Goal: Information Seeking & Learning: Check status

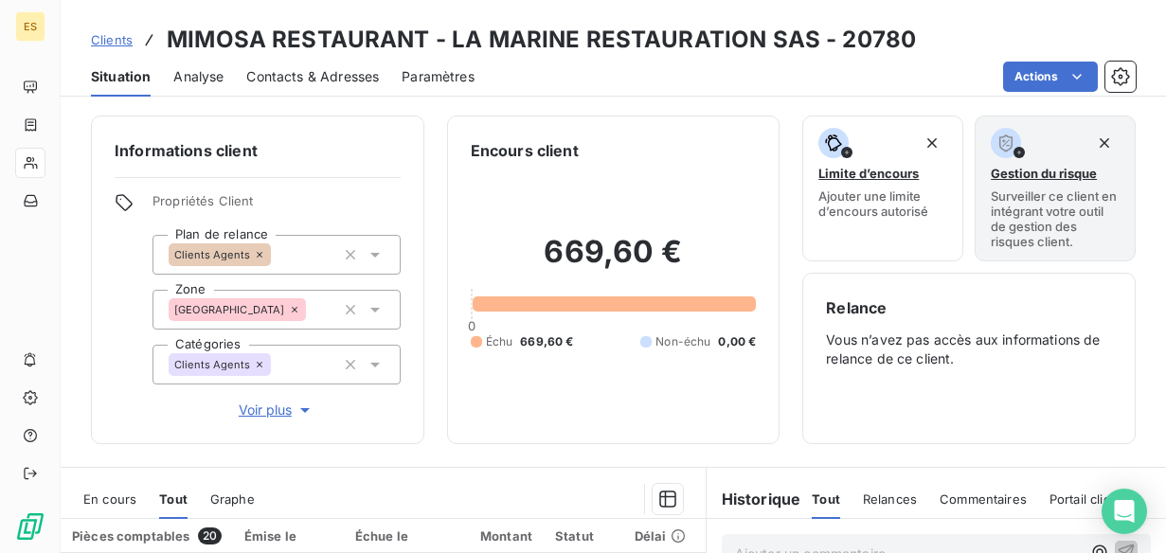
scroll to position [220, 0]
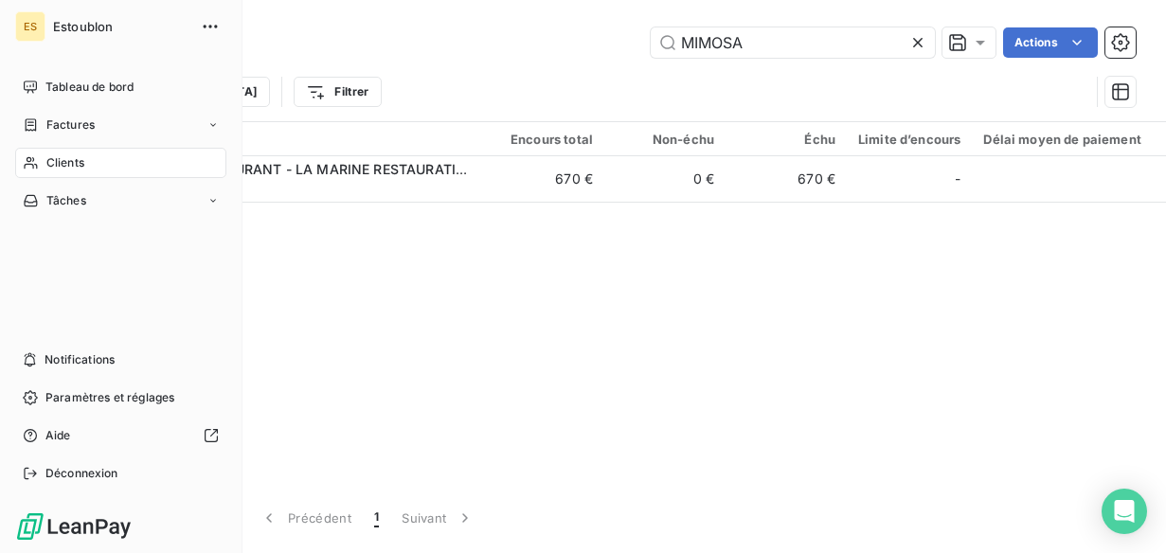
click at [22, 170] on div "Clients" at bounding box center [120, 163] width 211 height 30
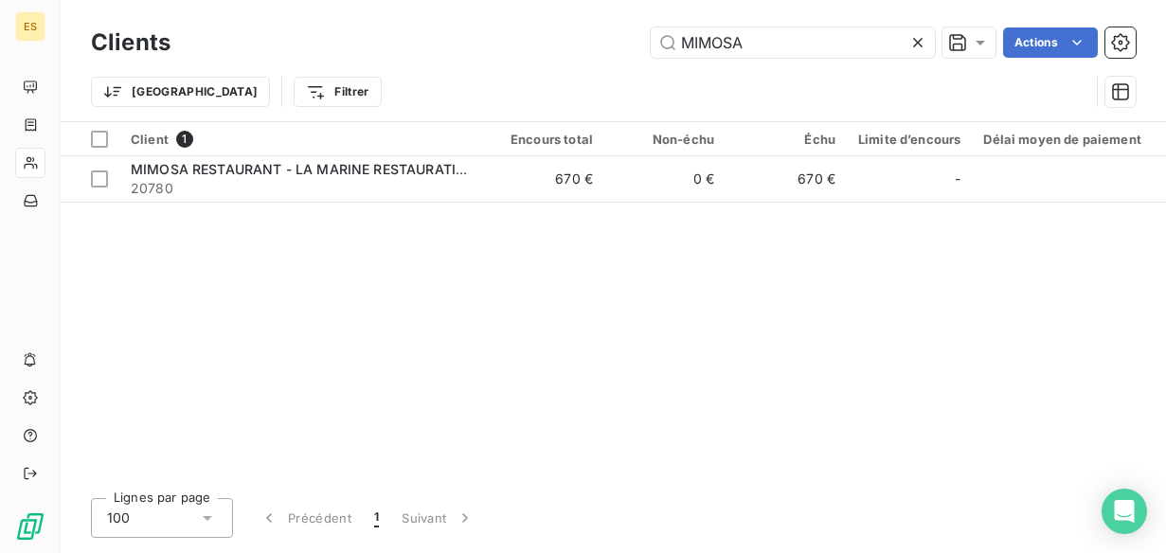
click at [915, 44] on icon at bounding box center [917, 42] width 9 height 9
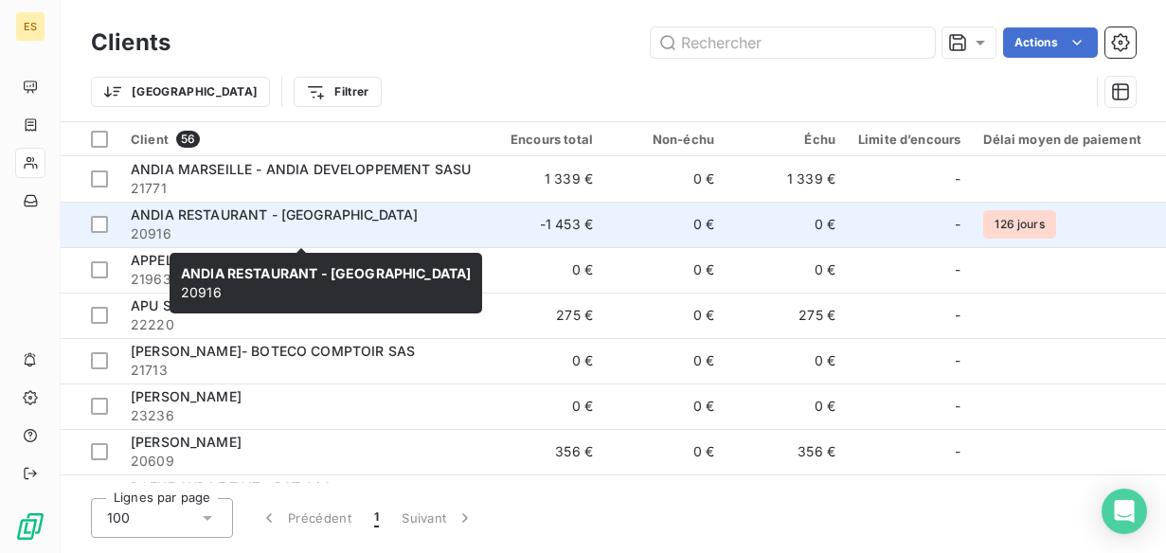
click at [311, 221] on span "ANDIA RESTAURANT - [GEOGRAPHIC_DATA]" at bounding box center [274, 214] width 287 height 16
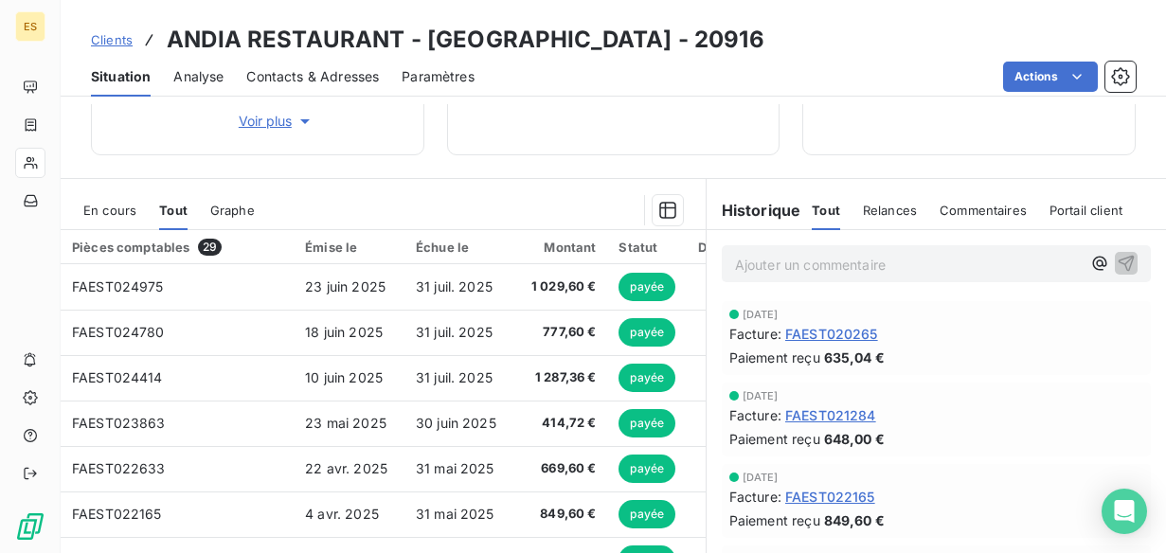
scroll to position [306, 0]
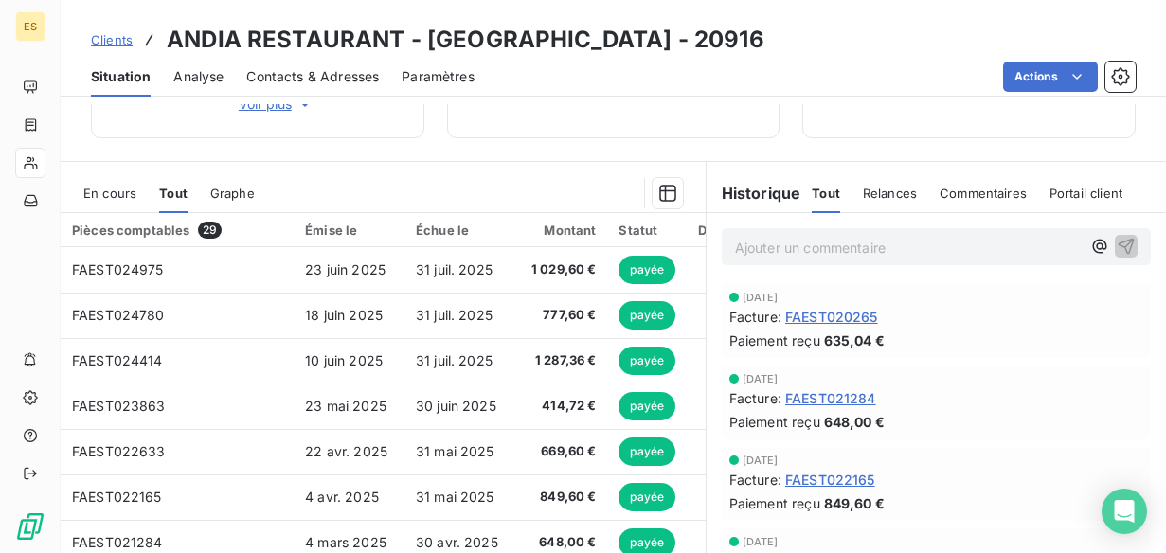
click at [120, 196] on span "En cours" at bounding box center [109, 193] width 53 height 15
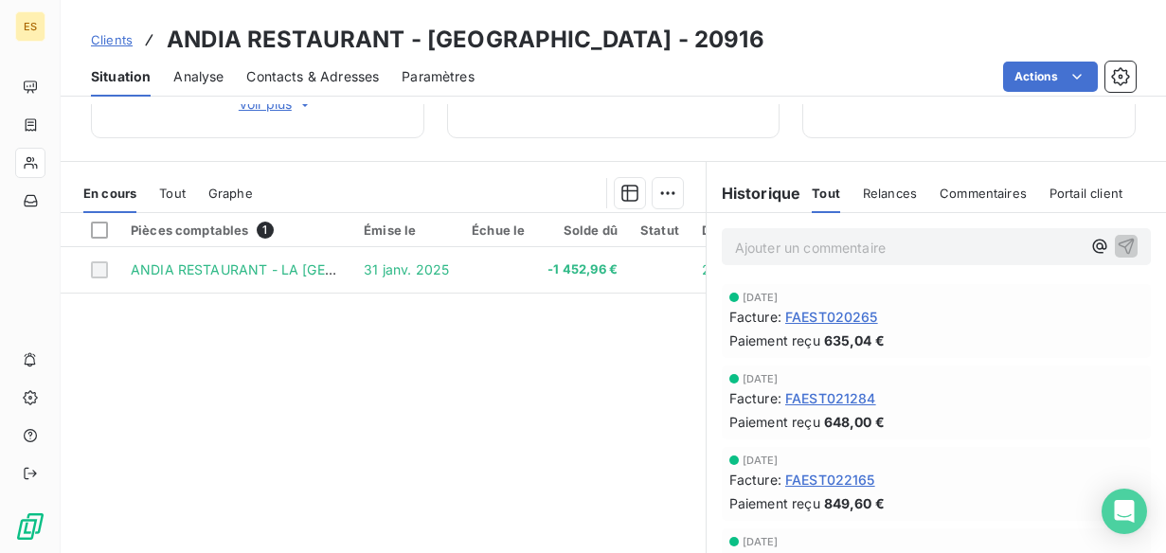
click at [184, 194] on span "Tout" at bounding box center [172, 193] width 27 height 15
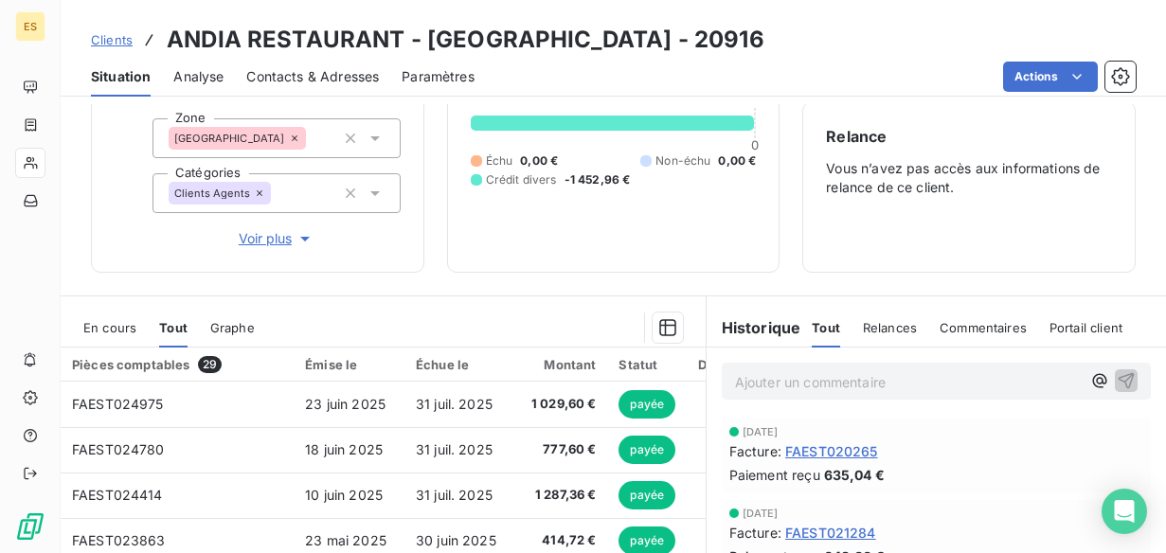
scroll to position [33, 0]
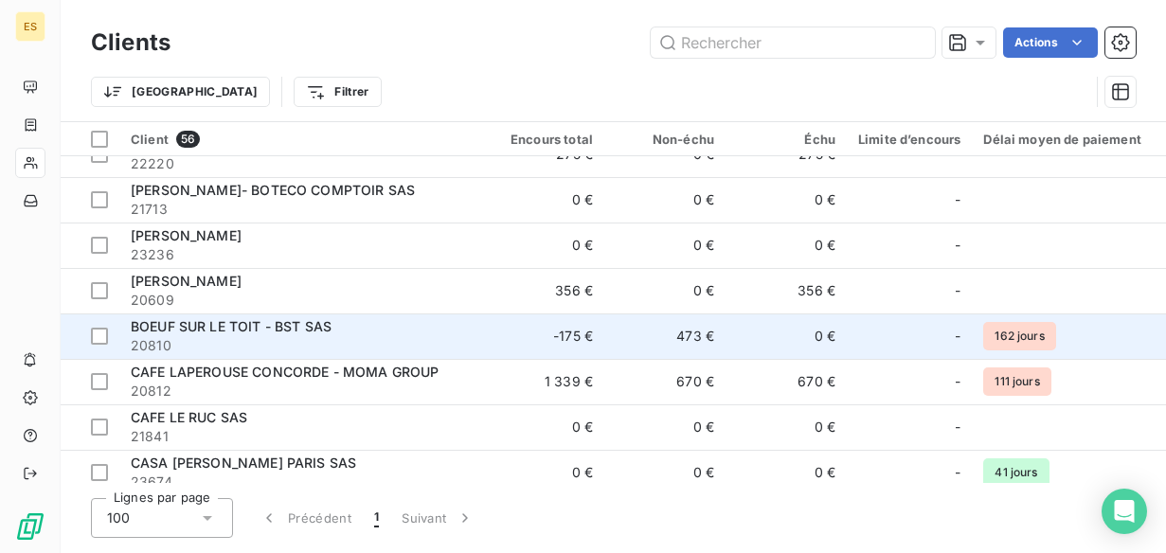
scroll to position [162, 0]
click at [290, 317] on span "BOEUF SUR LE TOIT - BST SAS" at bounding box center [231, 325] width 201 height 16
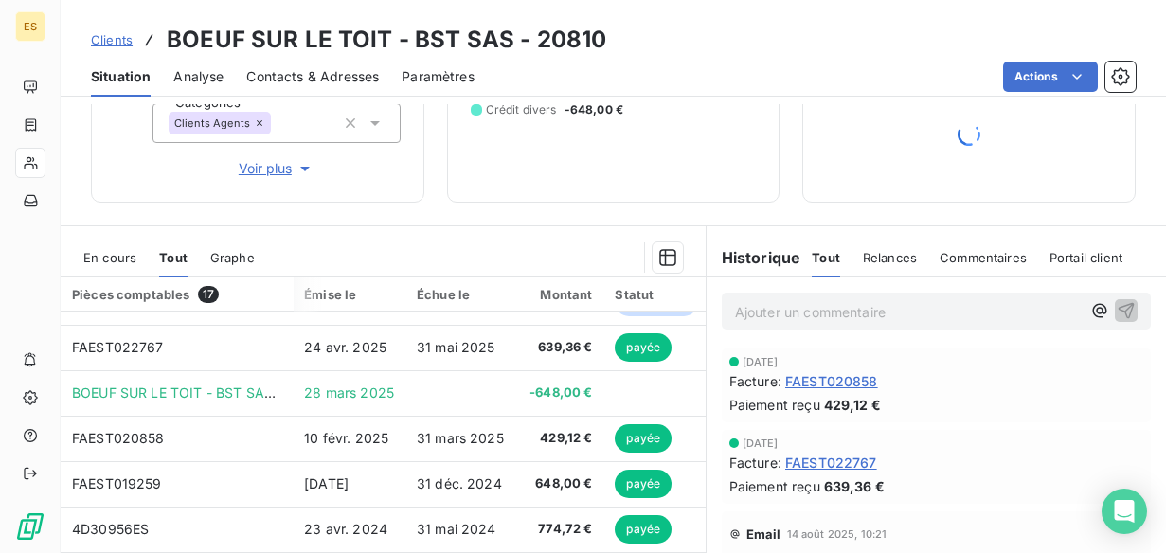
scroll to position [0, 1]
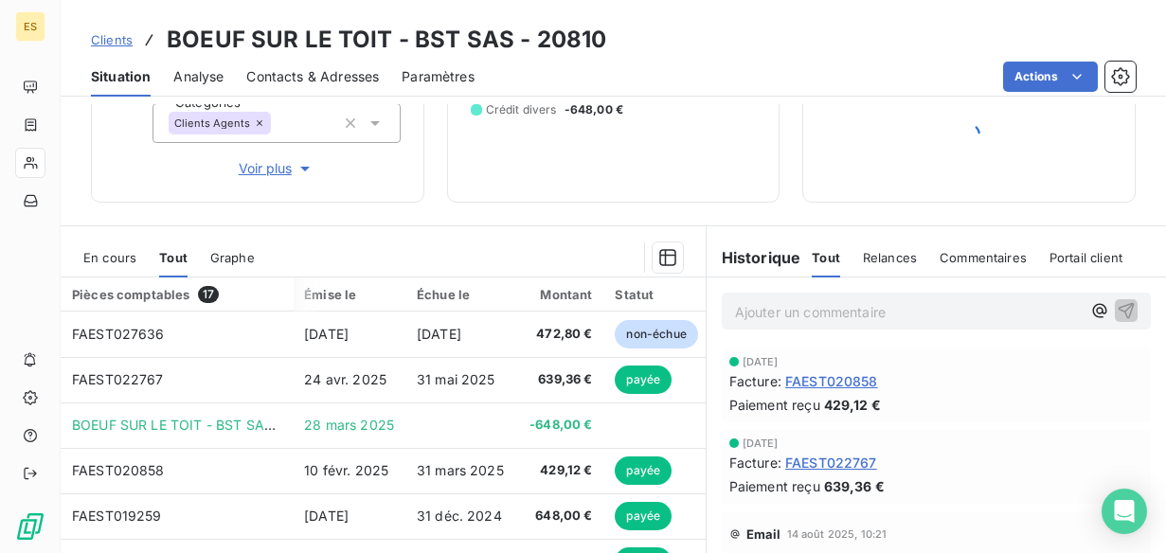
click at [92, 247] on div "En cours" at bounding box center [109, 258] width 53 height 40
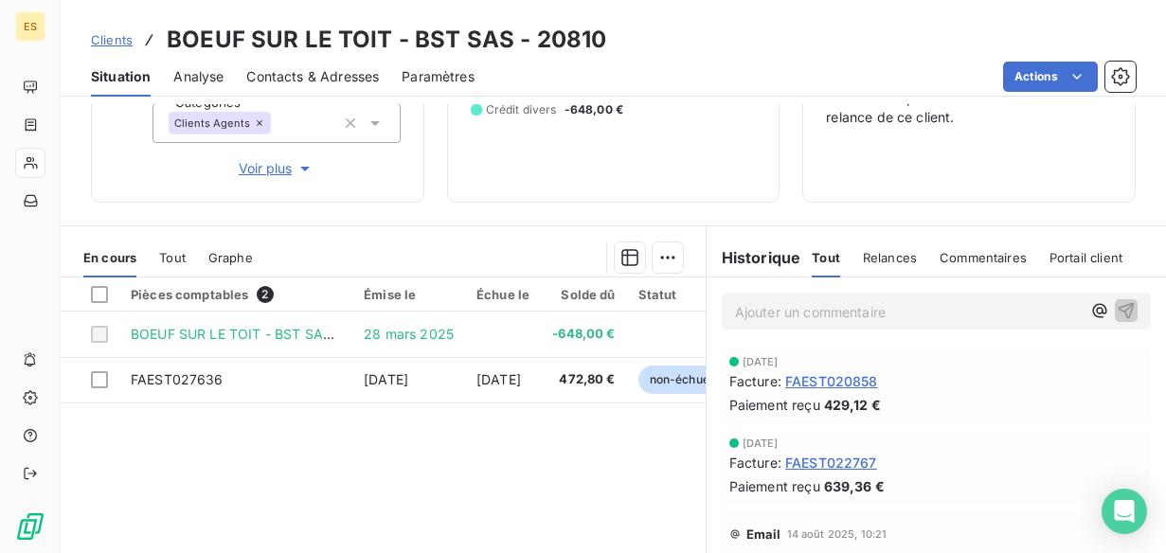
click at [180, 265] on div "Tout" at bounding box center [172, 258] width 27 height 40
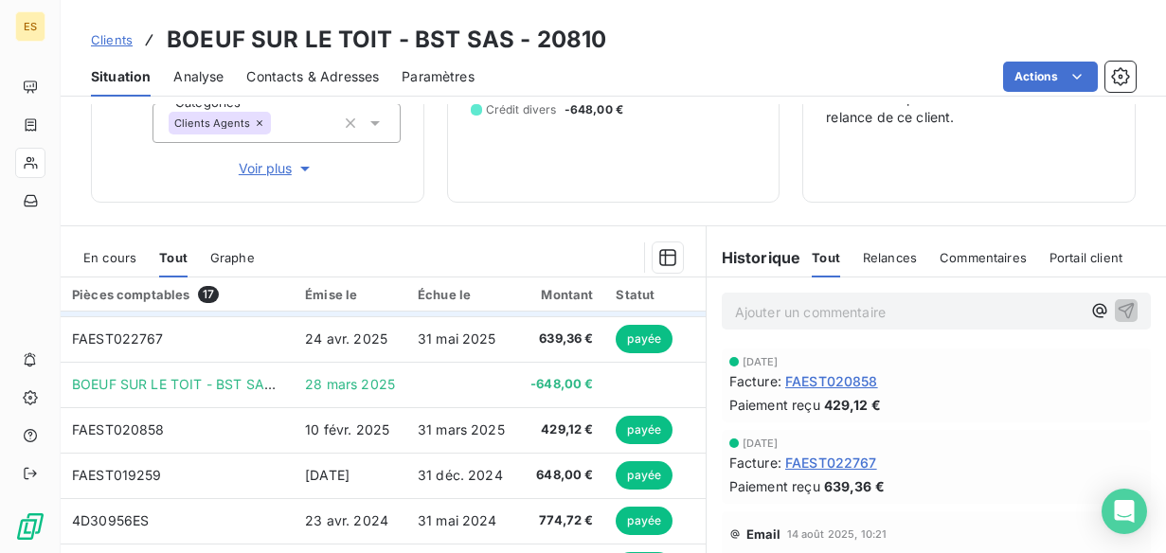
scroll to position [0, 0]
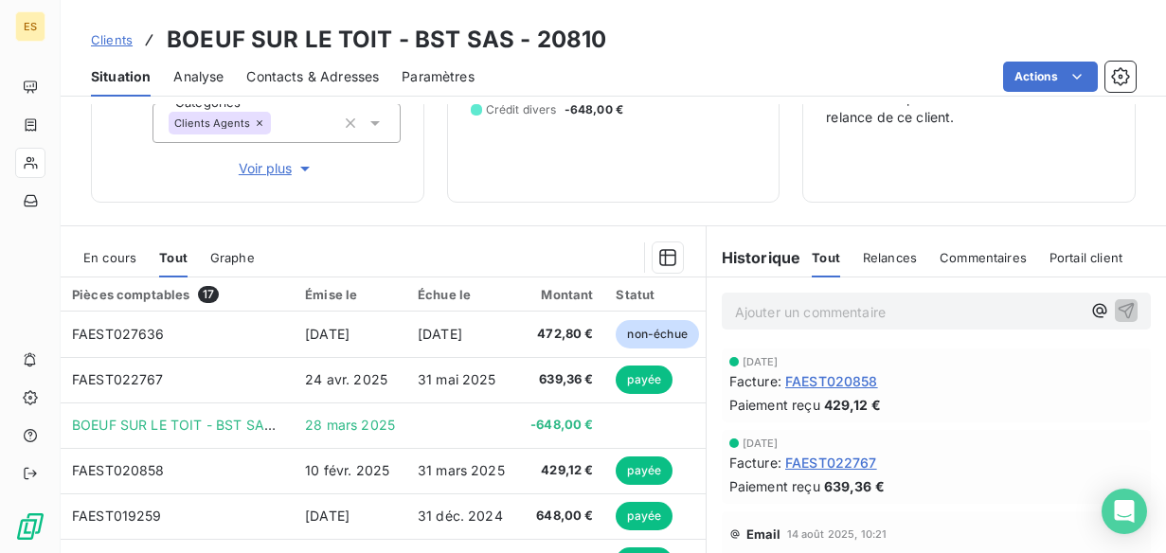
click at [113, 252] on span "En cours" at bounding box center [109, 257] width 53 height 15
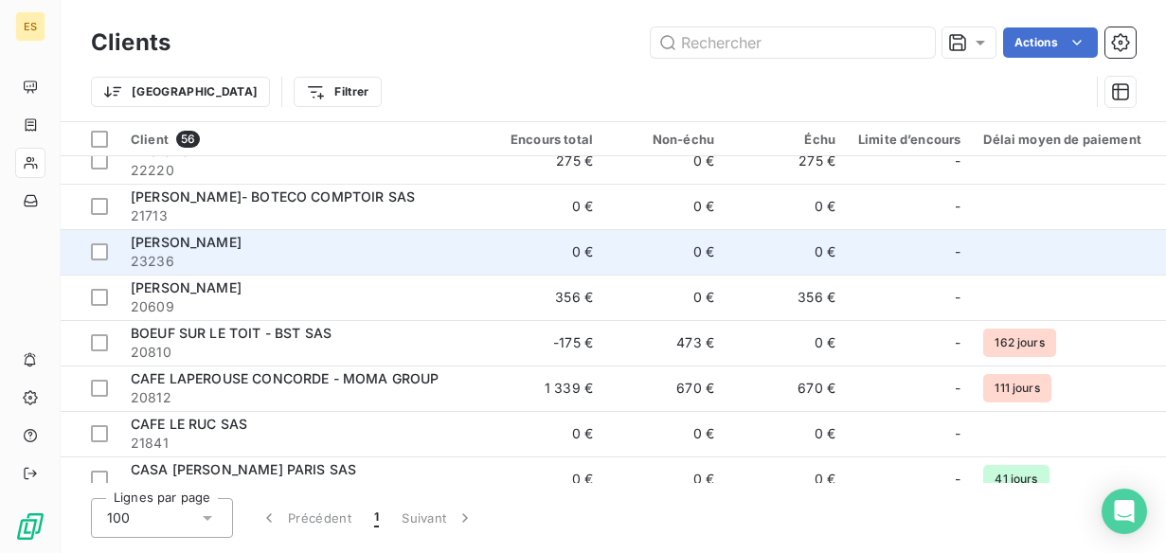
scroll to position [156, 0]
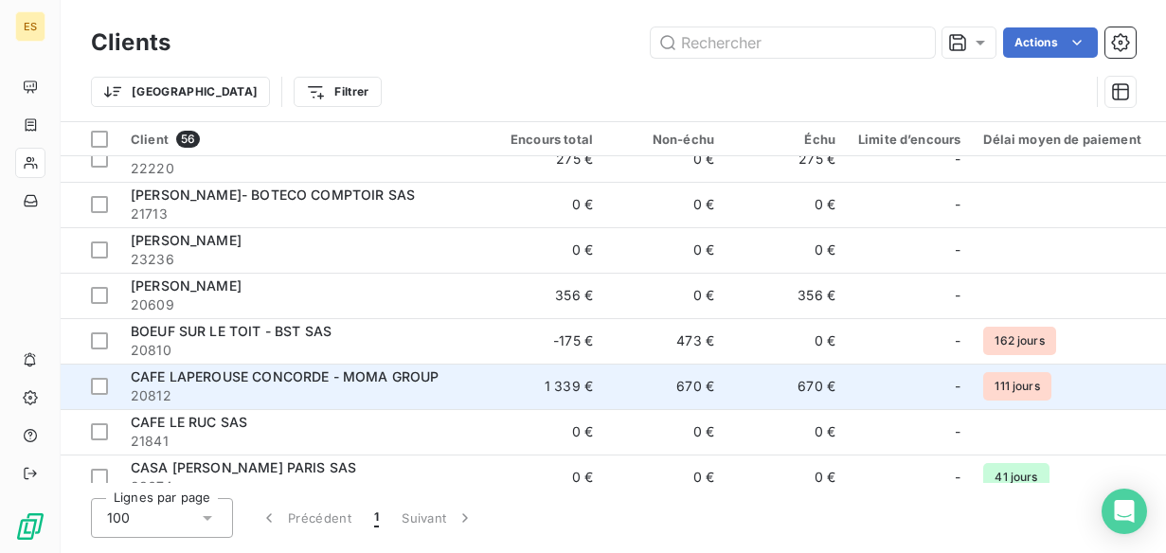
click at [296, 368] on span "CAFE LAPEROUSE CONCORDE - MOMA GROUP" at bounding box center [285, 376] width 308 height 16
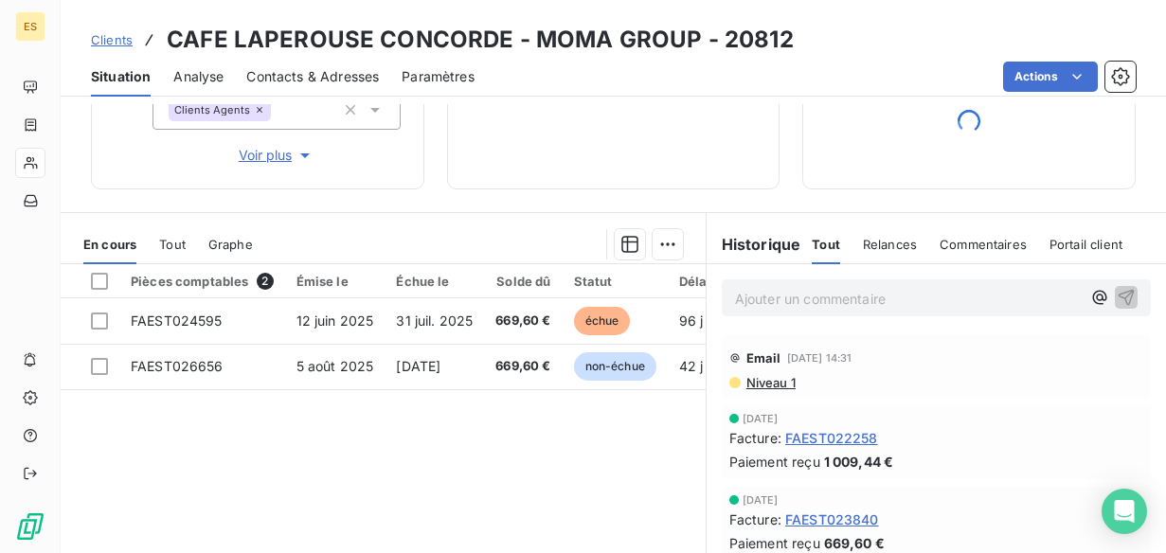
scroll to position [257, 0]
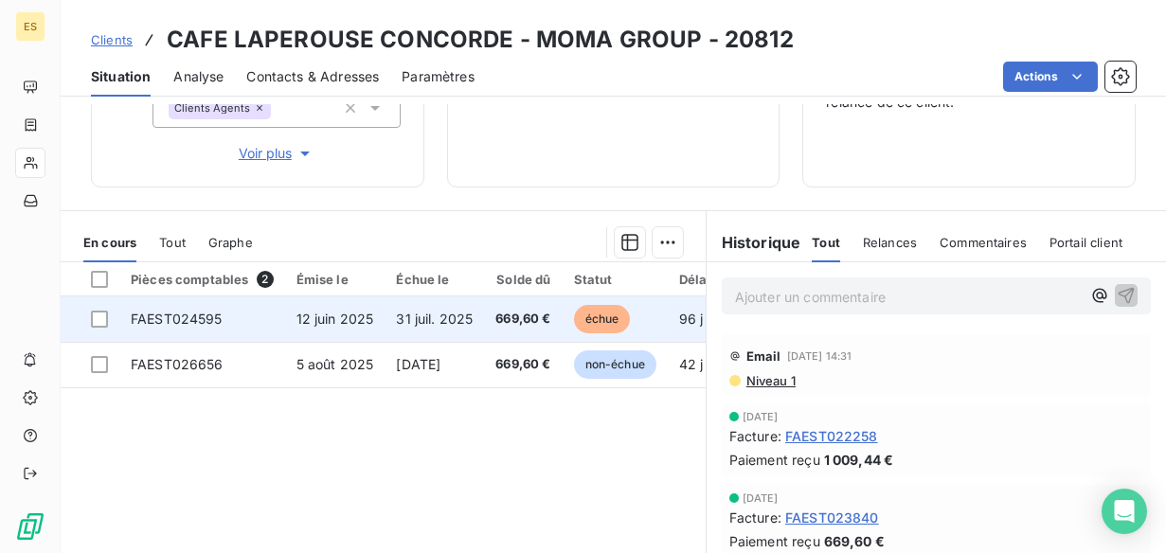
click at [436, 327] on span "31 juil. 2025" at bounding box center [434, 319] width 77 height 16
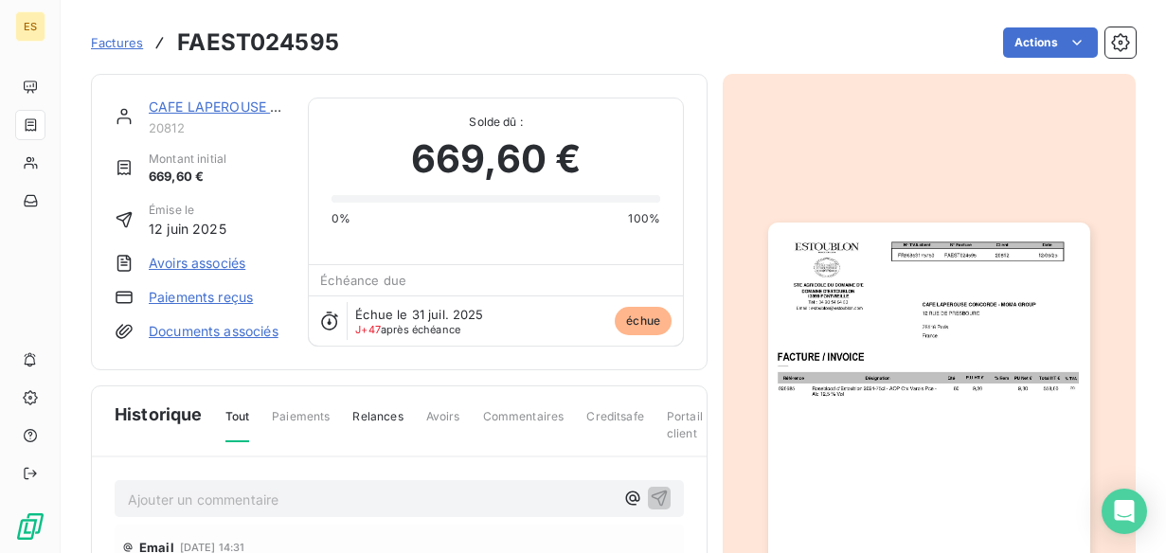
click at [852, 366] on img "button" at bounding box center [928, 450] width 321 height 455
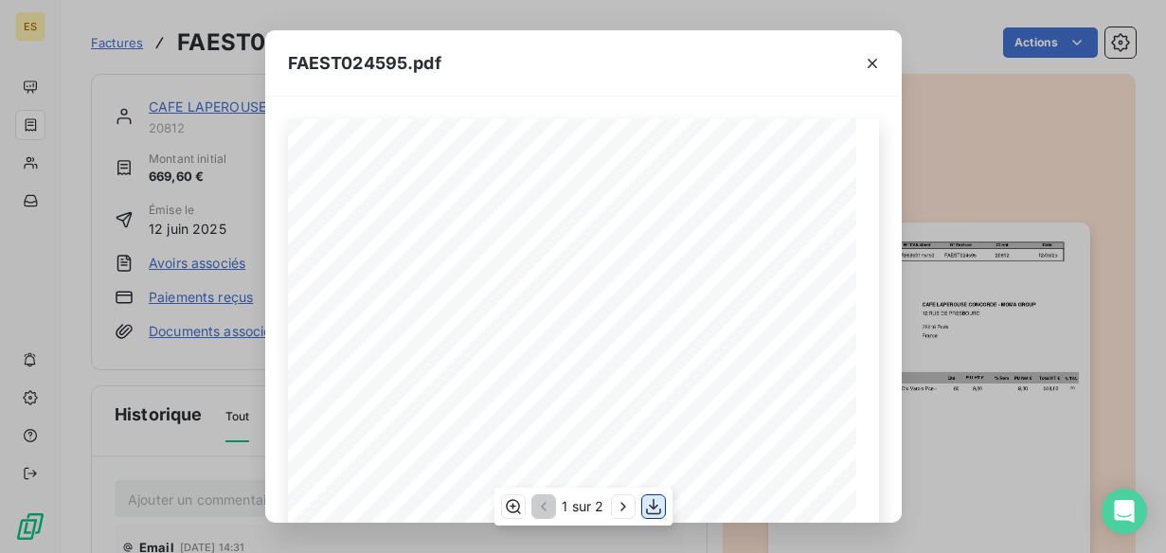
click at [652, 505] on icon "button" at bounding box center [653, 506] width 19 height 19
click at [876, 72] on icon "button" at bounding box center [872, 63] width 19 height 19
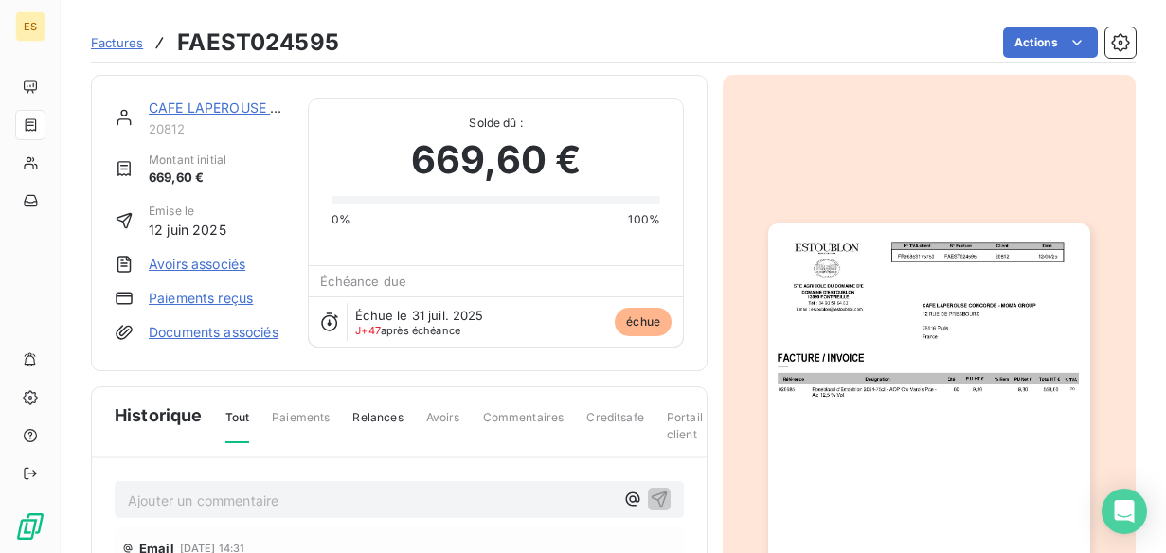
scroll to position [152, 0]
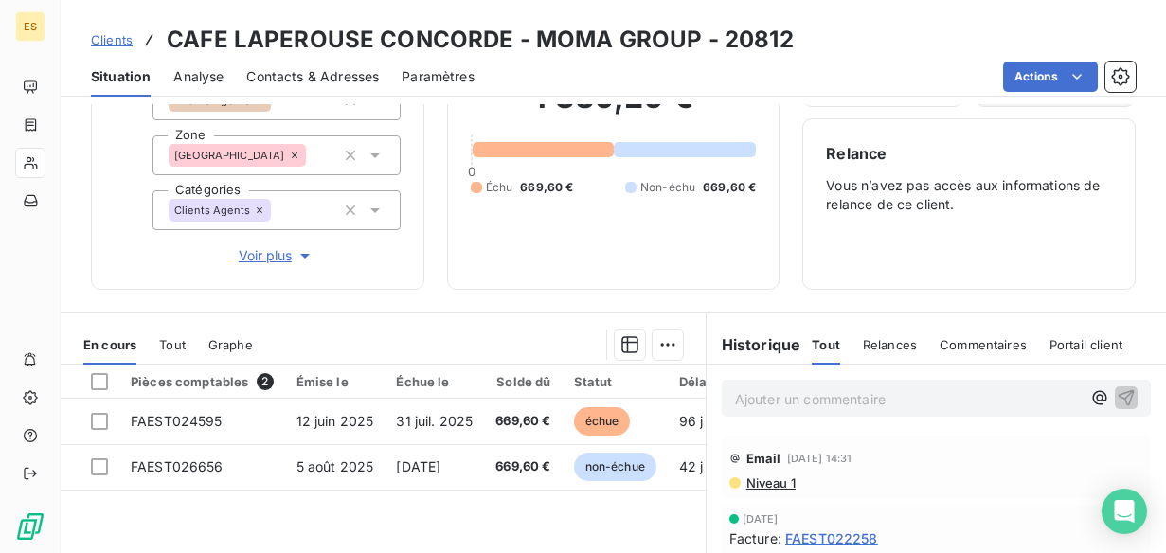
scroll to position [162, 0]
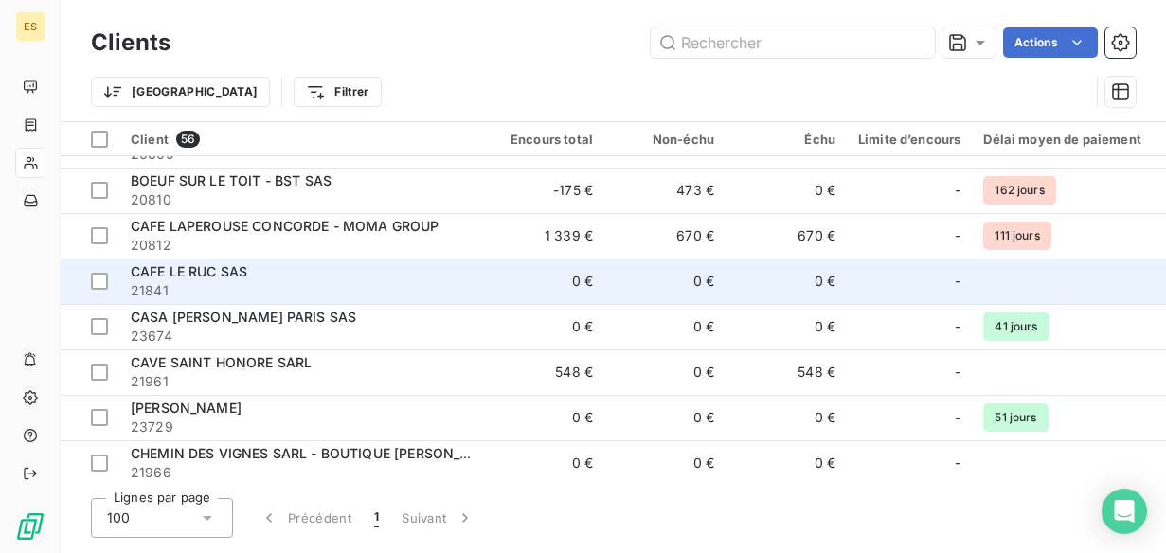
scroll to position [309, 0]
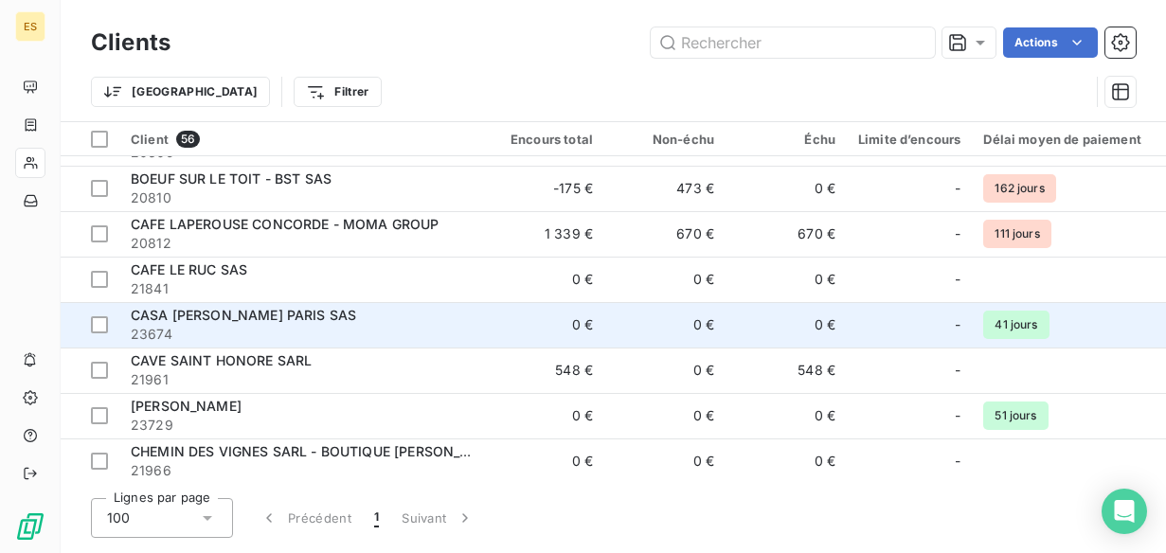
click at [253, 324] on div "CASA [PERSON_NAME] PARIS SAS" at bounding box center [301, 315] width 341 height 19
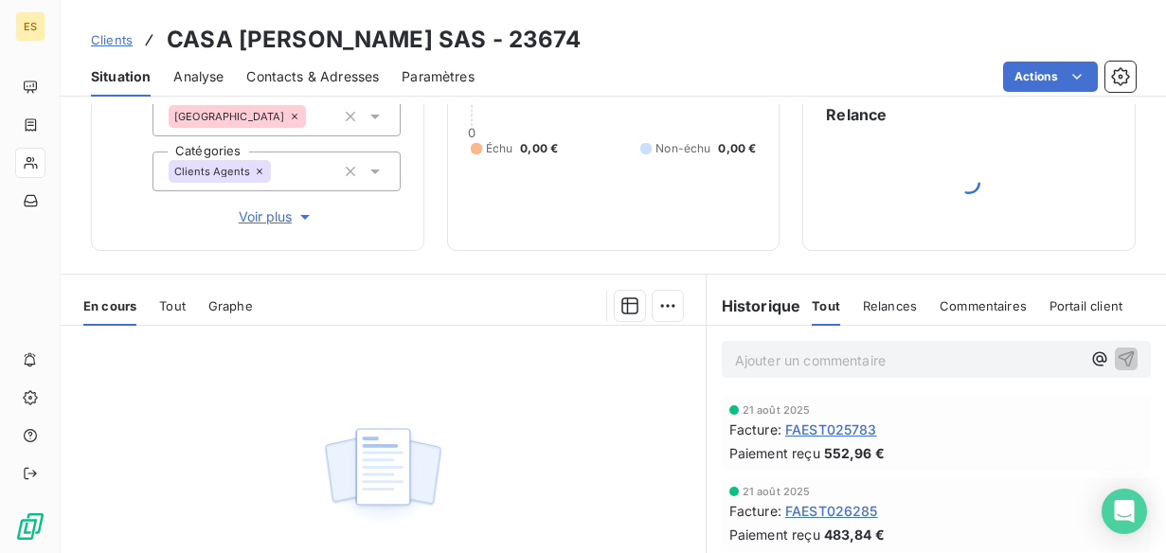
scroll to position [191, 0]
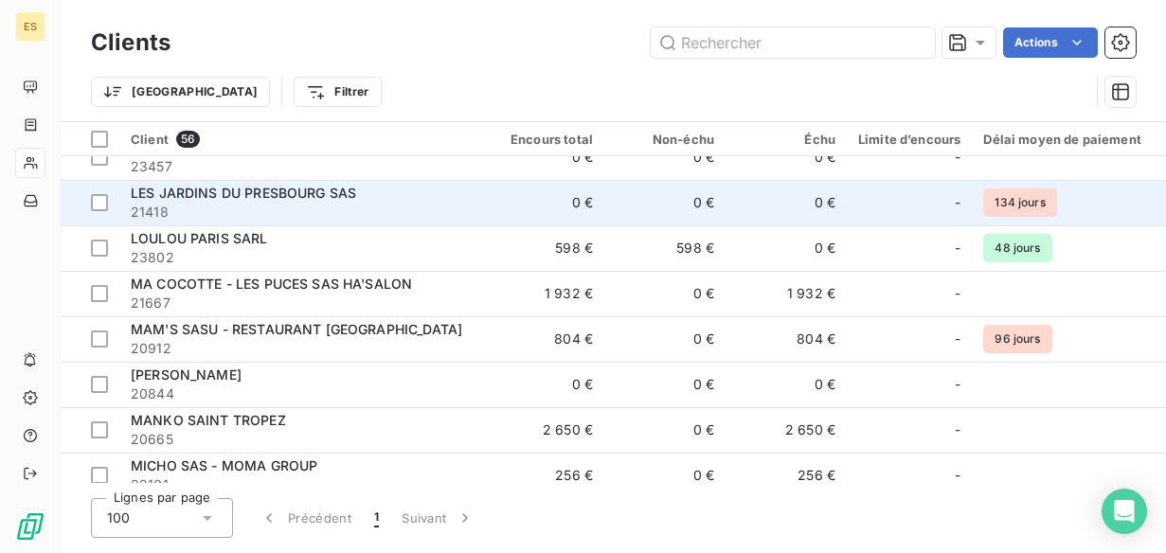
scroll to position [1488, 0]
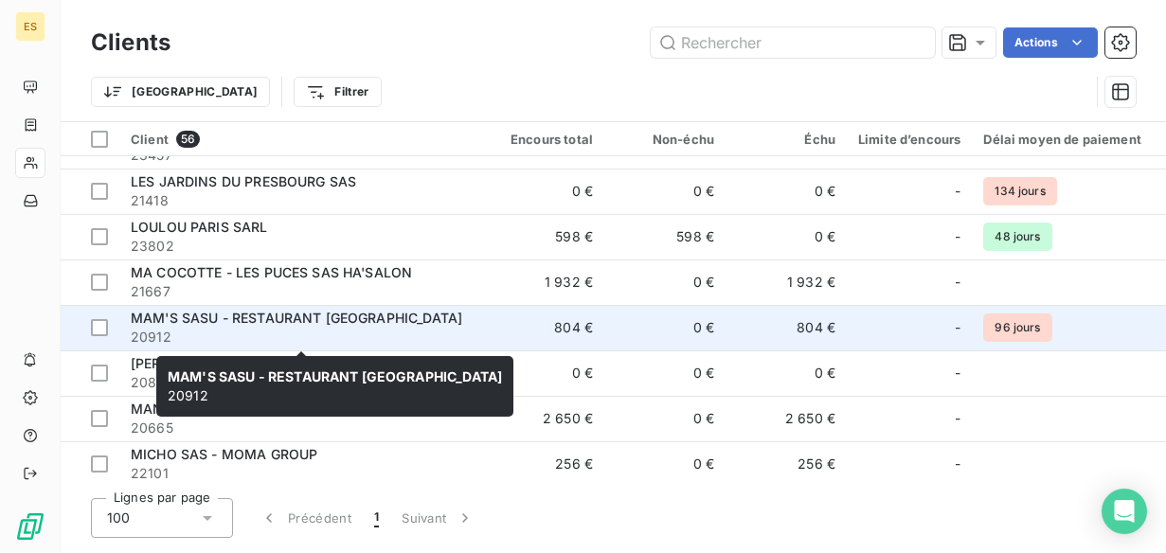
click at [363, 319] on span "MAM'S SASU - RESTAURANT [GEOGRAPHIC_DATA]" at bounding box center [296, 318] width 331 height 16
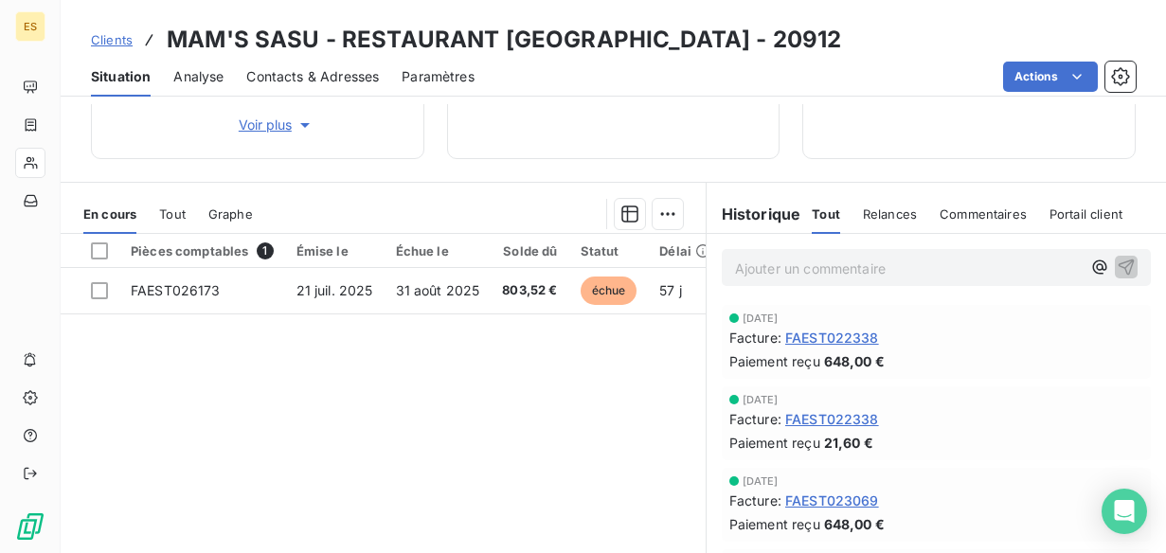
scroll to position [282, 0]
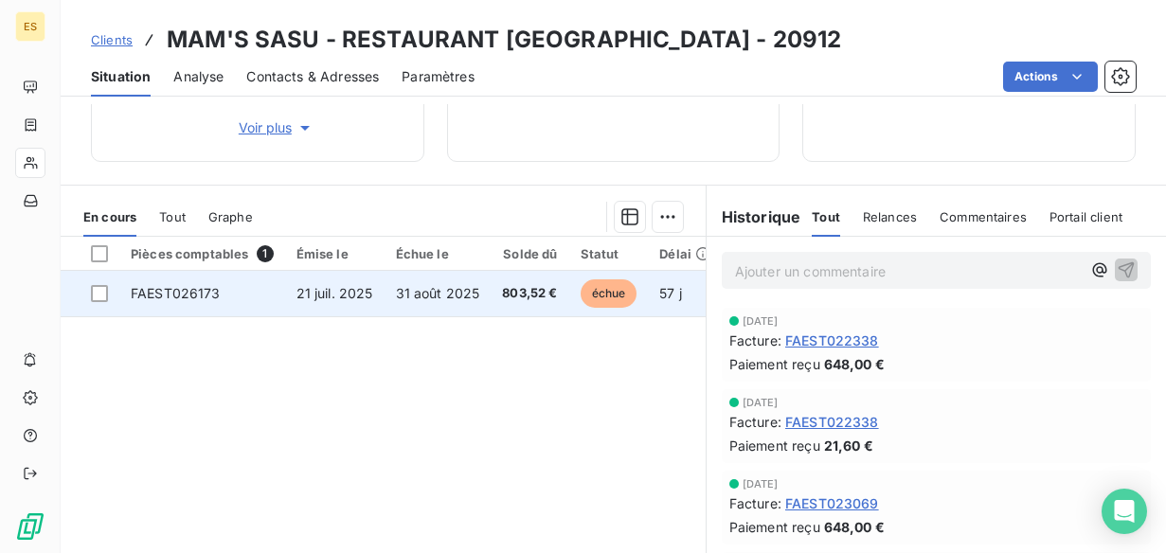
click at [495, 308] on td "803,52 €" at bounding box center [530, 293] width 78 height 45
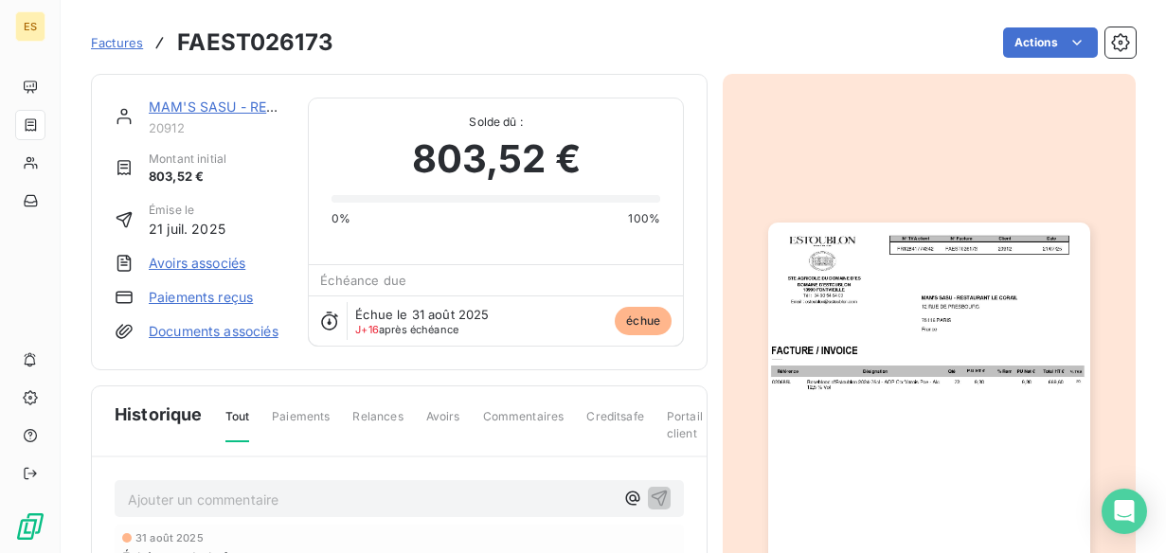
click at [790, 389] on img "button" at bounding box center [928, 450] width 321 height 455
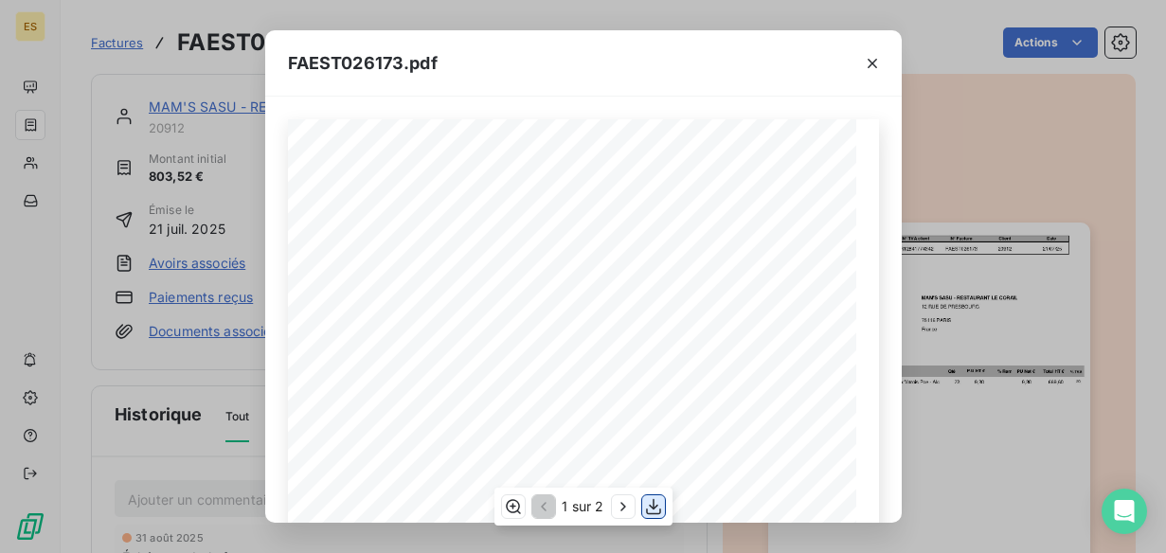
click at [663, 504] on button "button" at bounding box center [653, 506] width 23 height 23
click at [377, 34] on div "FAEST026173.pdf" at bounding box center [583, 63] width 636 height 66
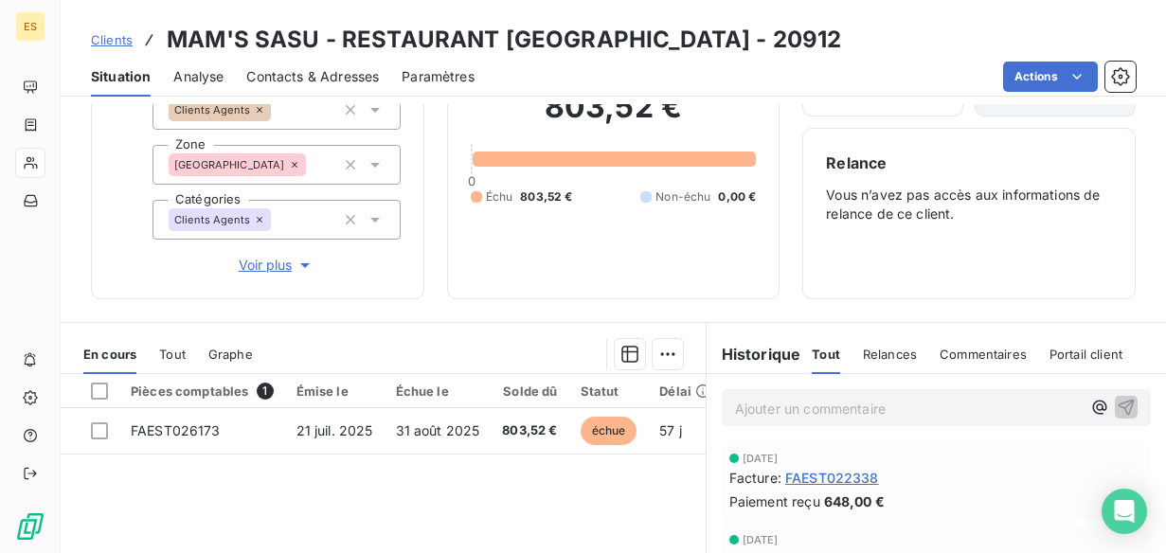
scroll to position [144, 0]
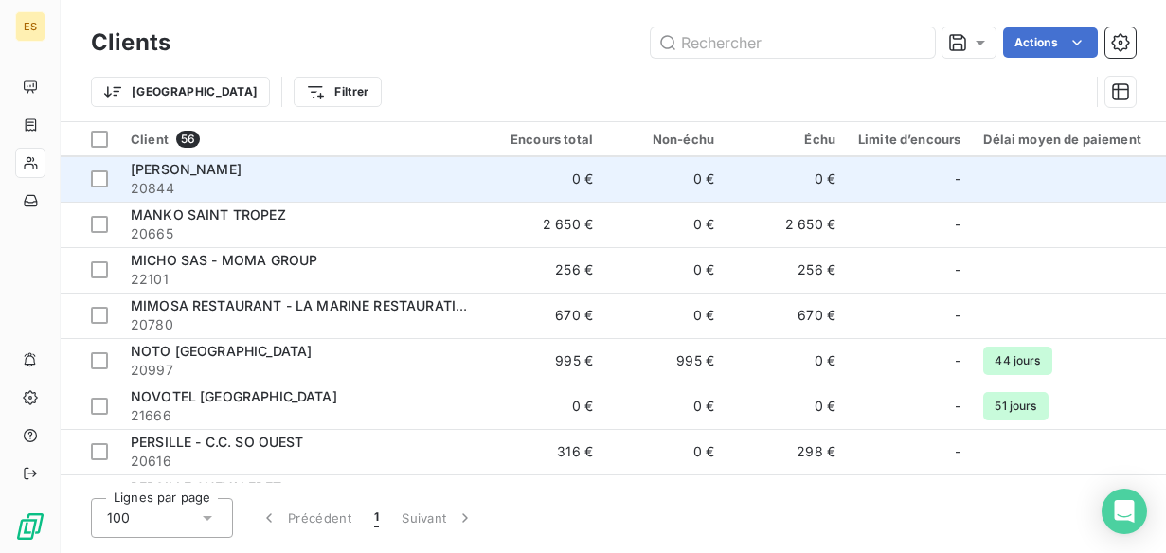
scroll to position [1694, 0]
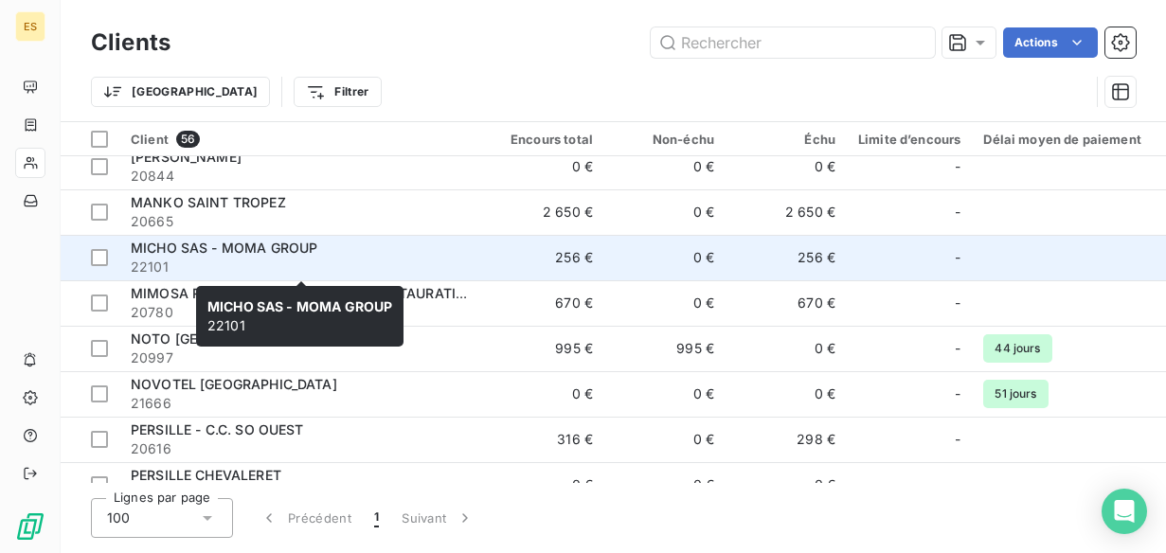
click at [293, 250] on span "MICHO SAS - MOMA GROUP" at bounding box center [224, 248] width 187 height 16
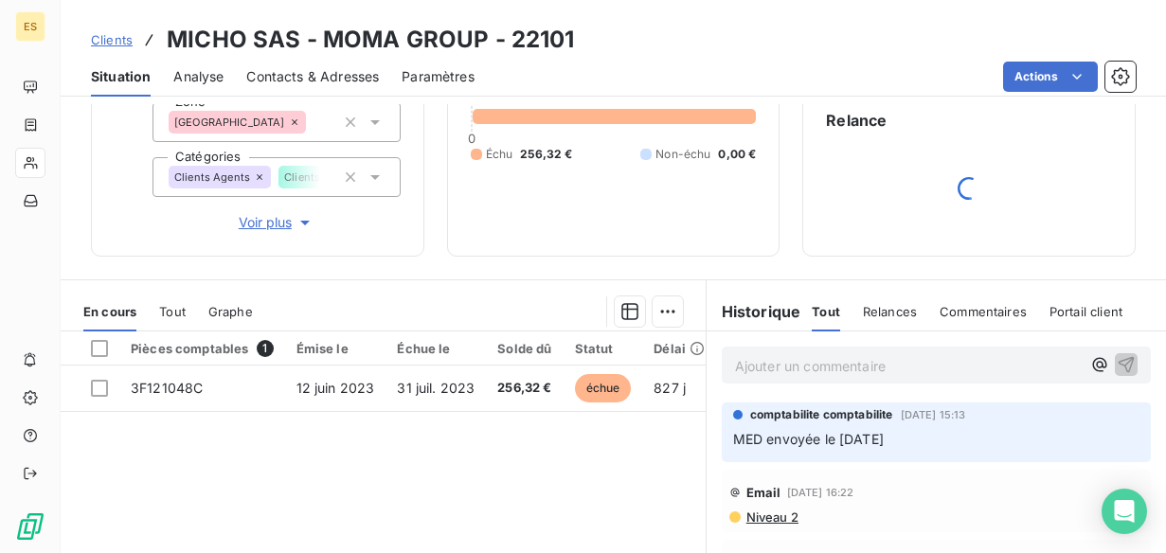
scroll to position [204, 0]
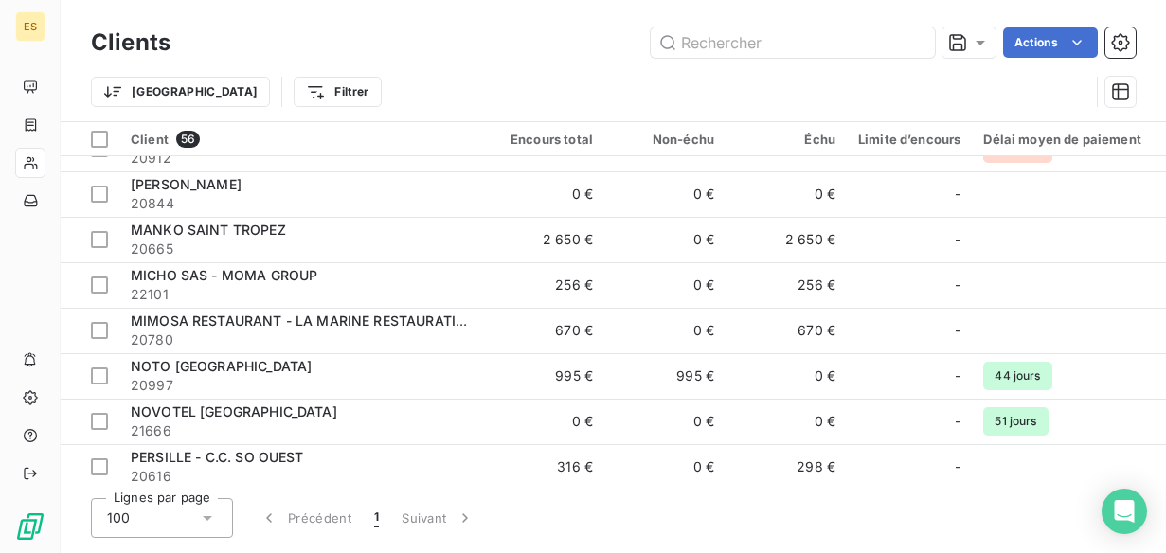
scroll to position [1673, 0]
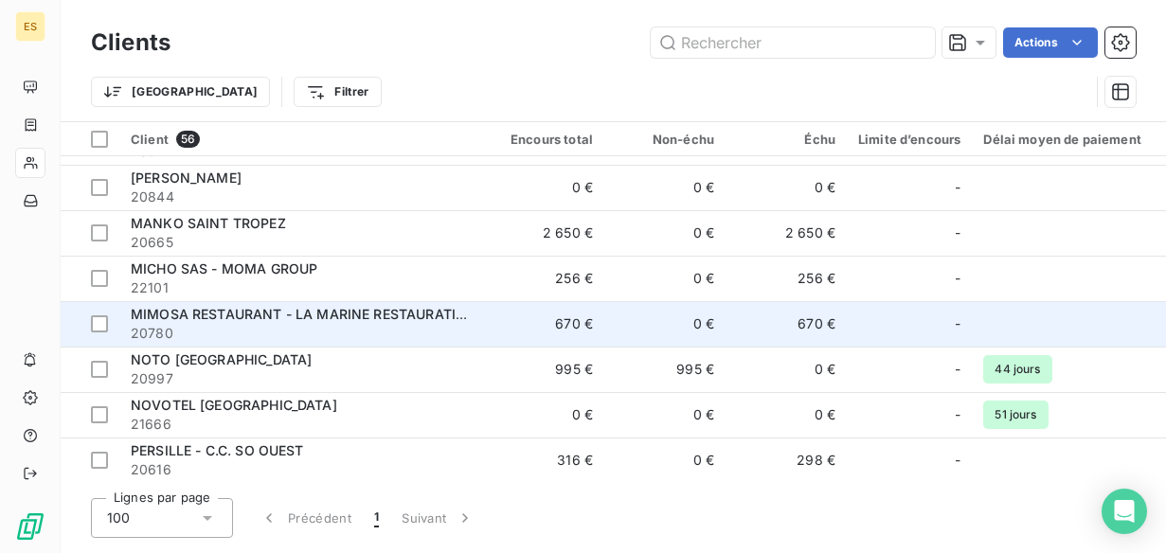
click at [214, 307] on span "MIMOSA RESTAURANT - LA MARINE RESTAURATION SAS" at bounding box center [319, 314] width 377 height 16
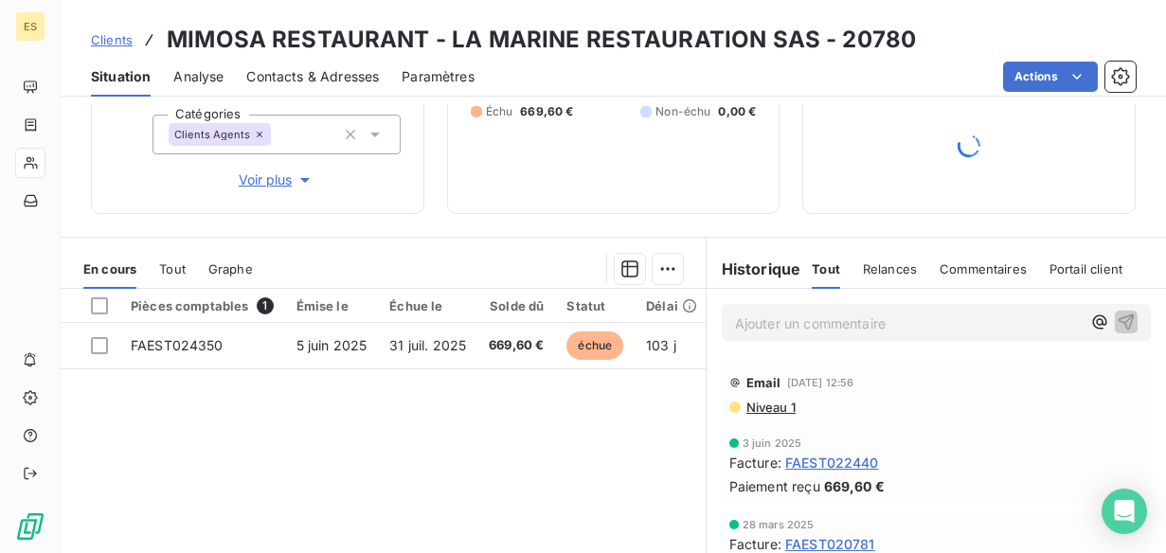
scroll to position [231, 0]
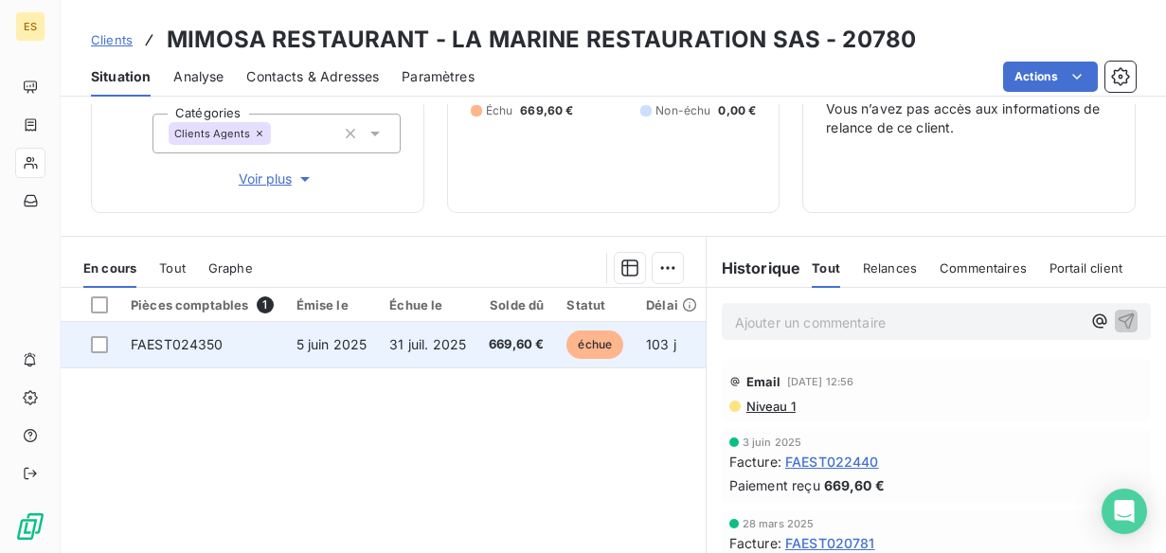
click at [417, 338] on span "31 juil. 2025" at bounding box center [427, 344] width 77 height 16
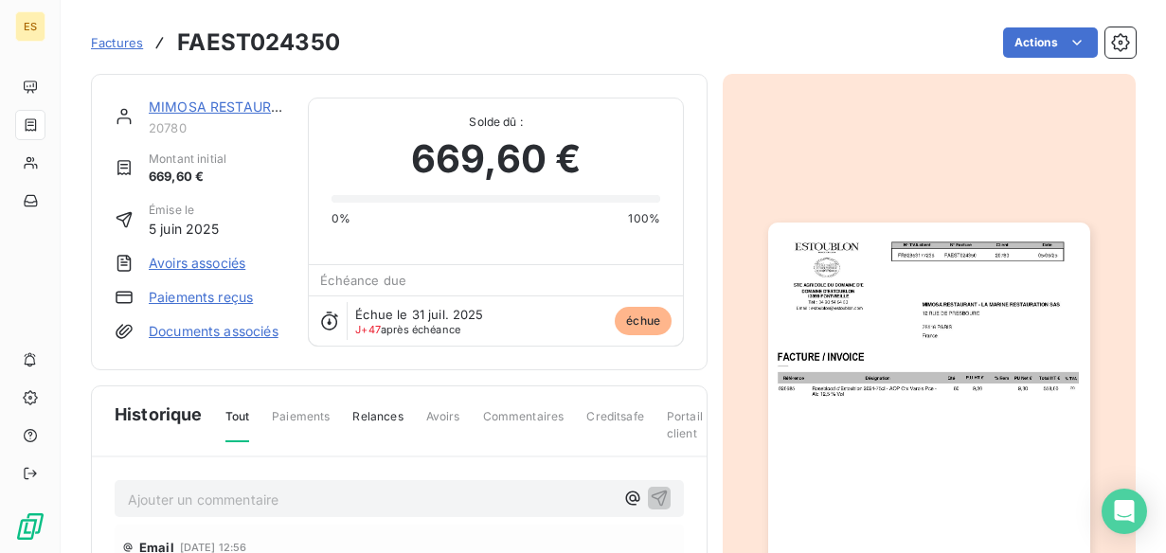
click at [836, 381] on img "button" at bounding box center [928, 450] width 321 height 455
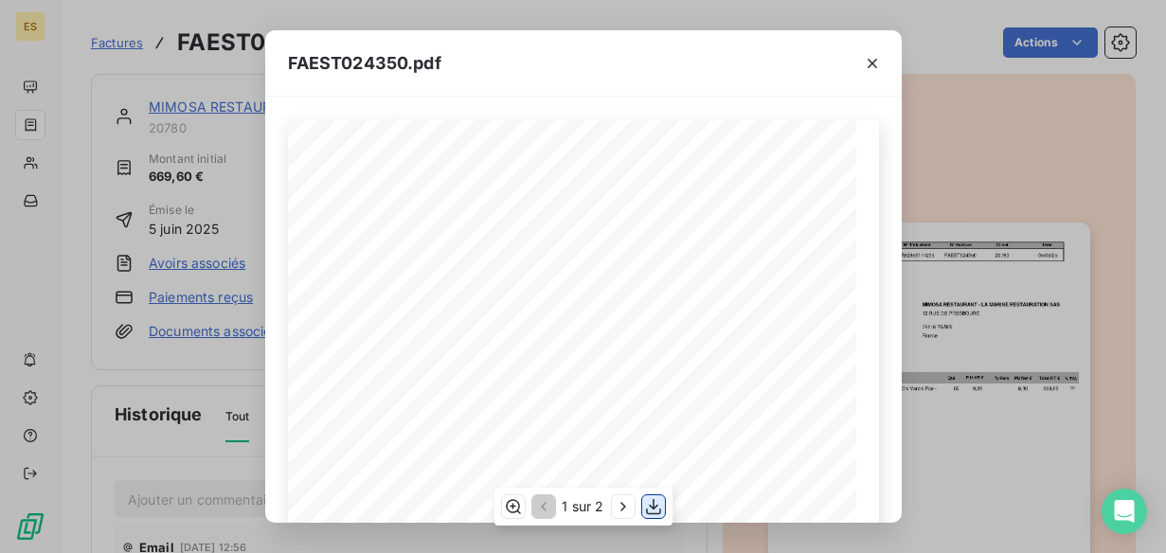
click at [651, 505] on icon "button" at bounding box center [653, 506] width 19 height 19
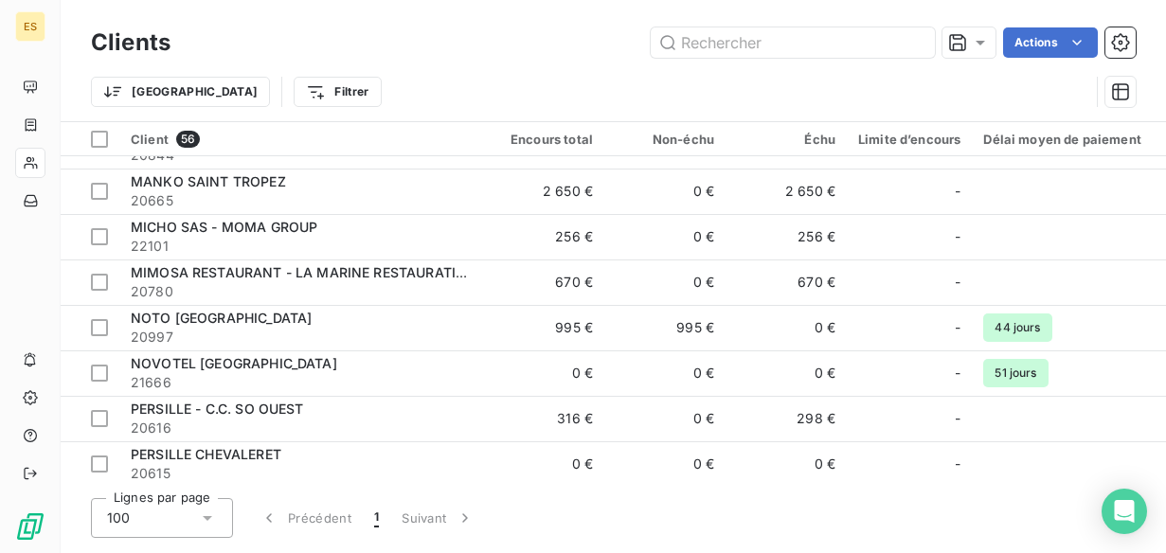
scroll to position [1725, 0]
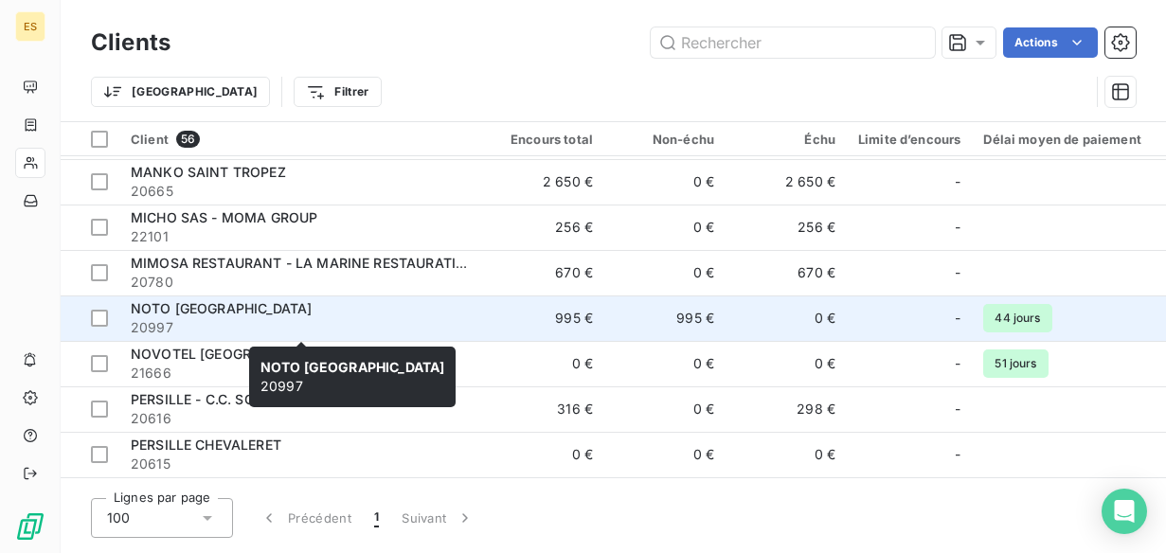
click at [428, 316] on div "NOTO [GEOGRAPHIC_DATA]" at bounding box center [301, 308] width 341 height 19
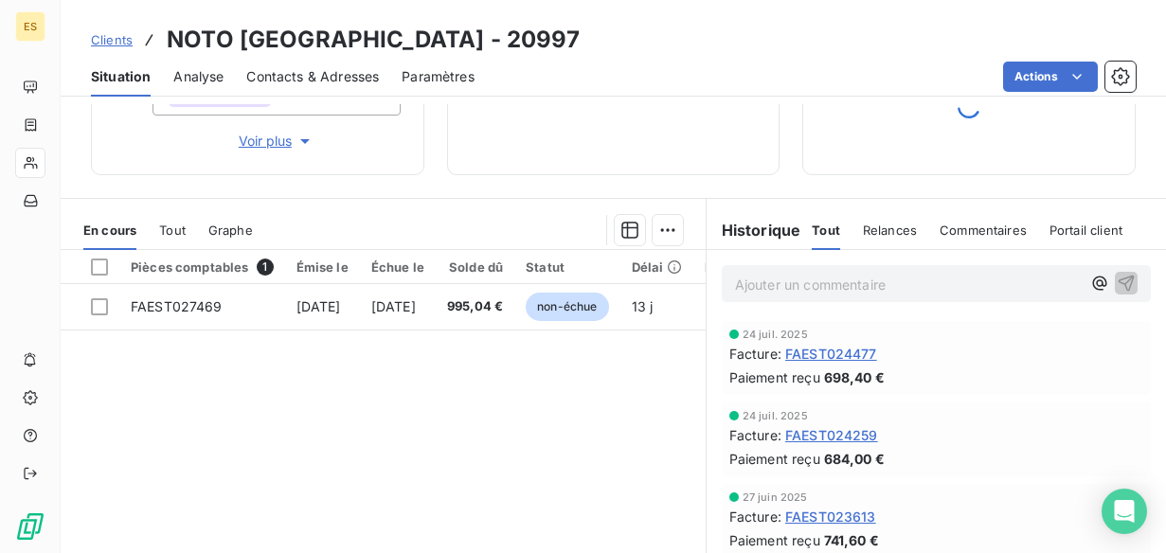
scroll to position [268, 0]
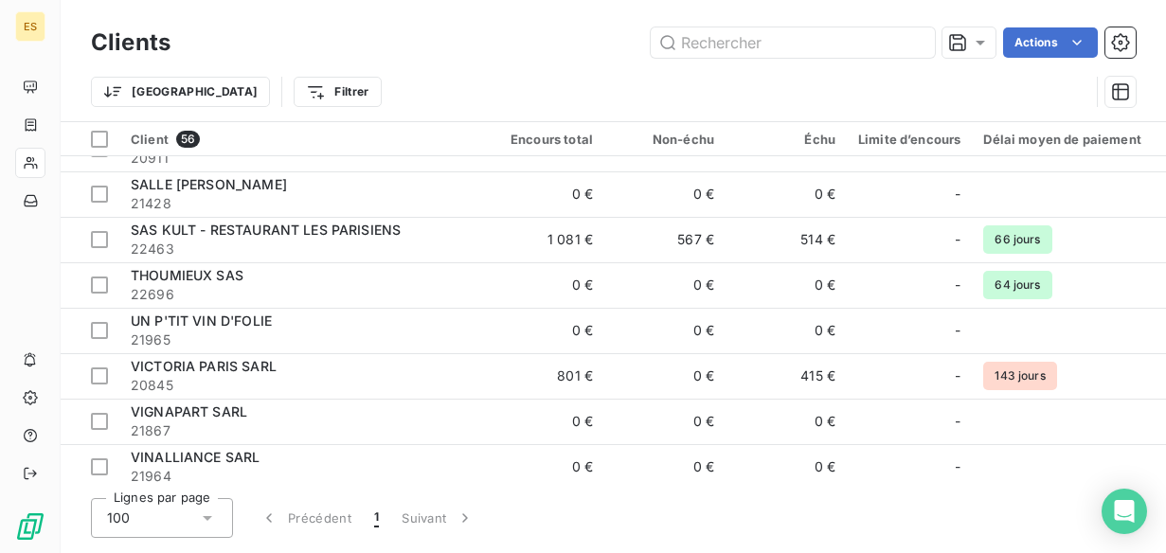
scroll to position [2219, 0]
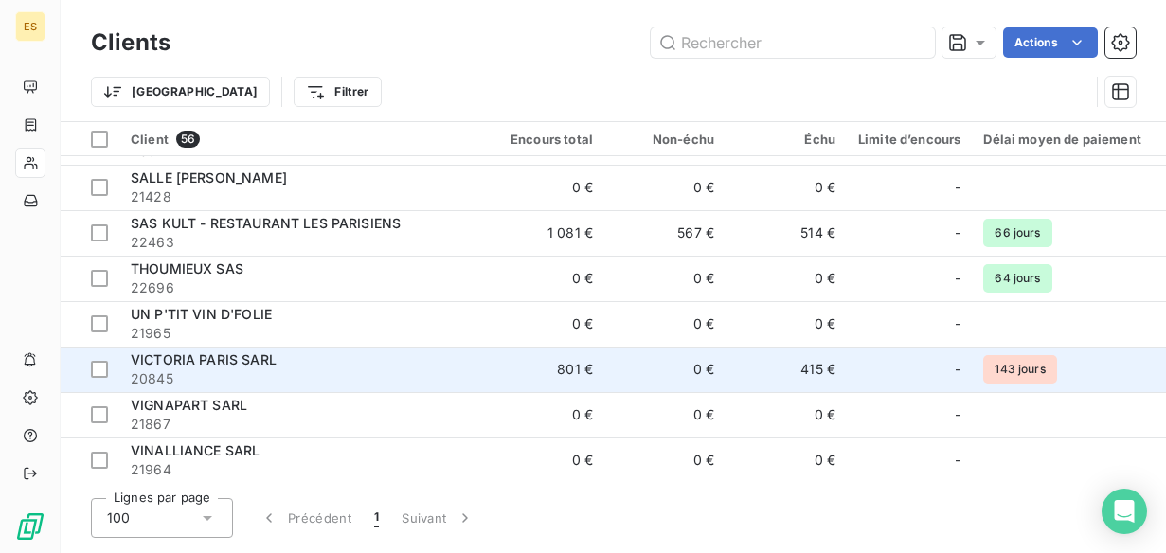
click at [241, 357] on span "VICTORIA PARIS SARL" at bounding box center [204, 359] width 146 height 16
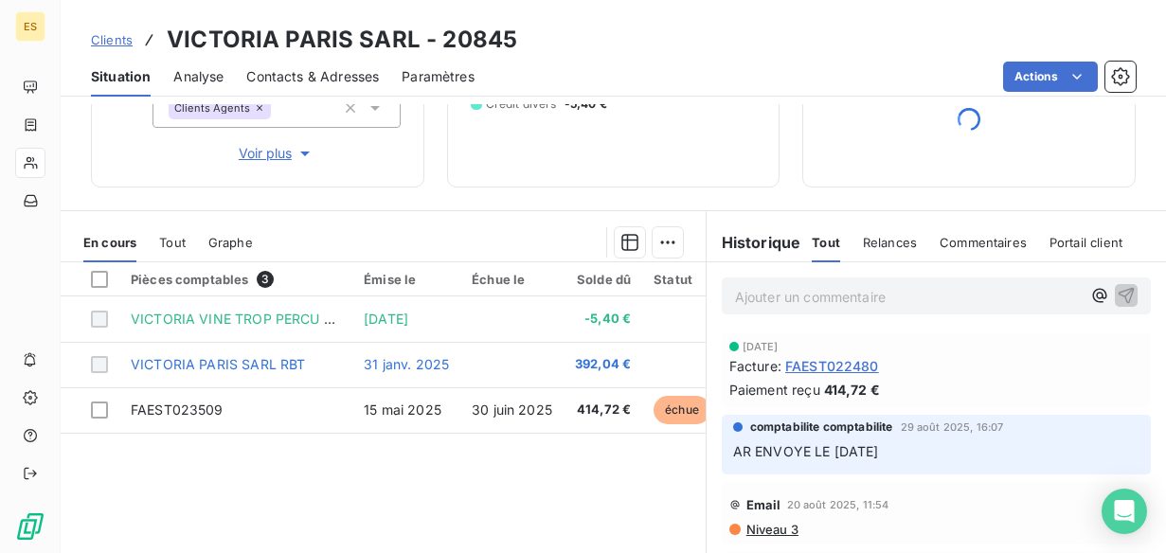
scroll to position [258, 0]
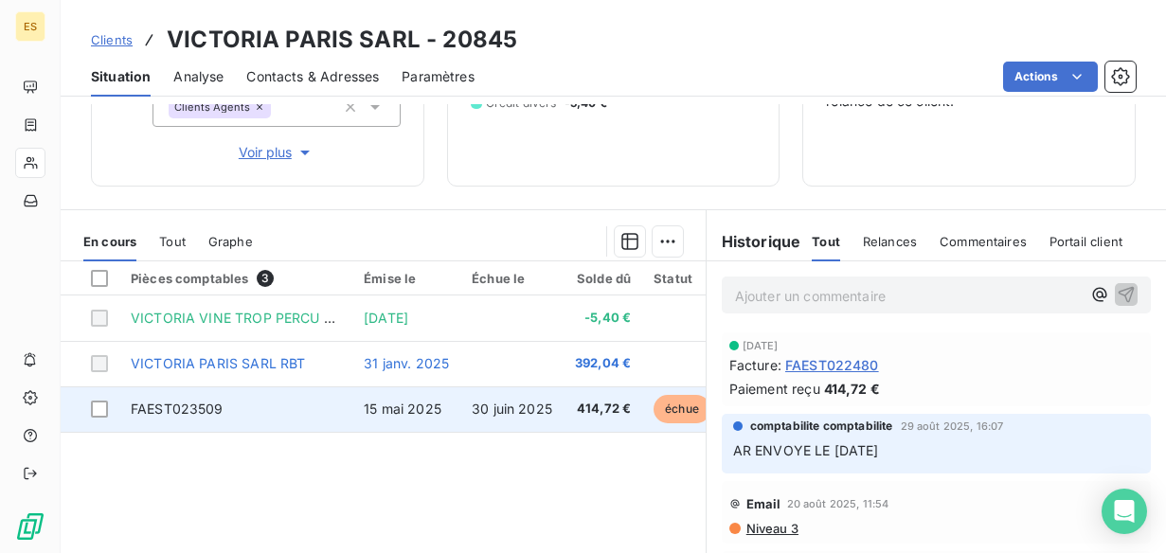
click at [409, 387] on td "15 mai 2025" at bounding box center [406, 408] width 108 height 45
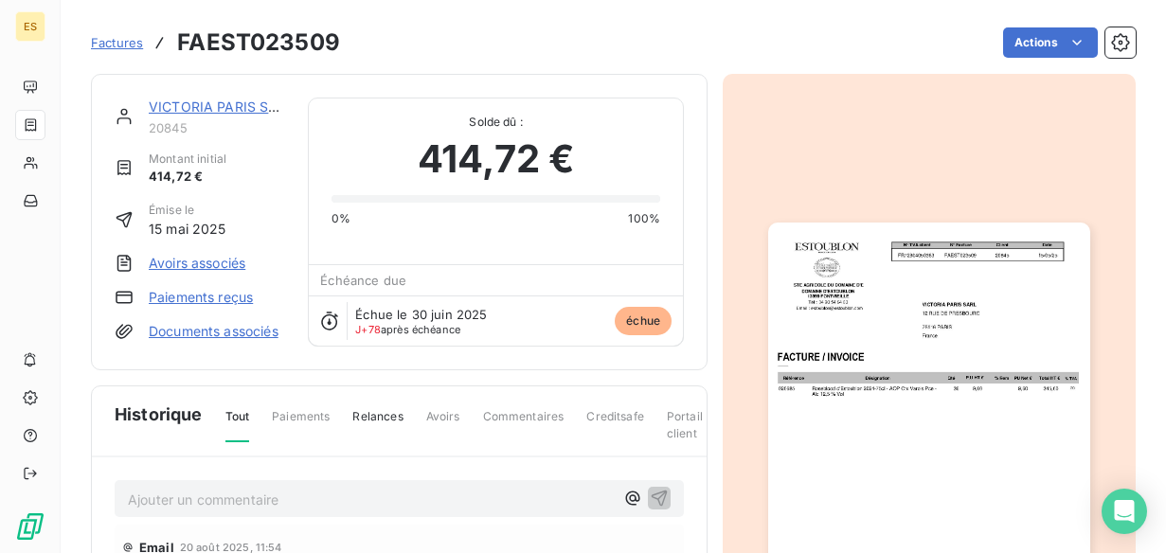
click at [794, 373] on img "button" at bounding box center [928, 450] width 321 height 455
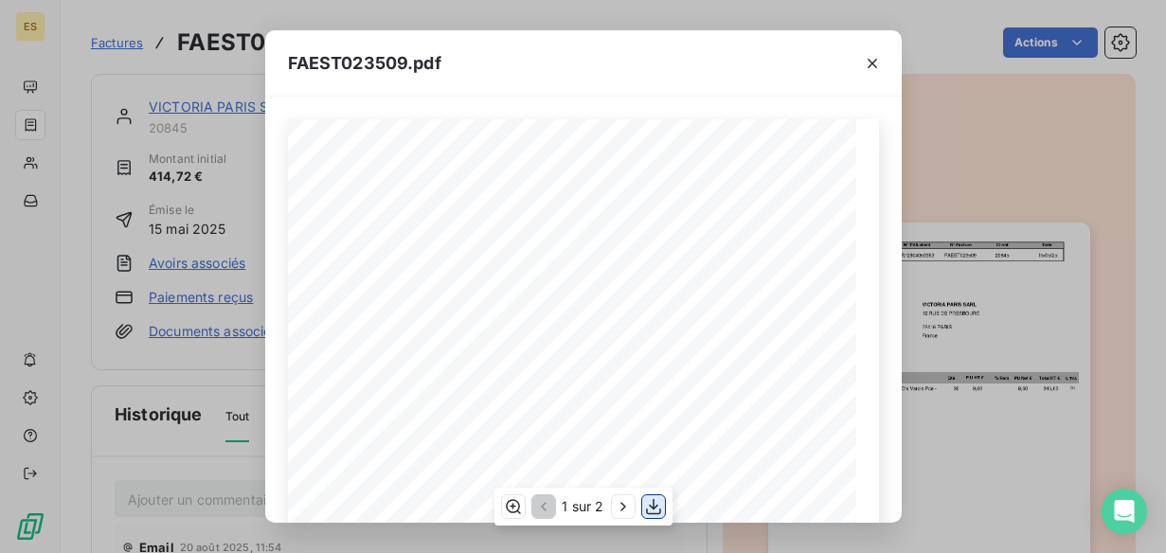
click at [646, 510] on icon "button" at bounding box center [653, 506] width 19 height 19
click at [873, 60] on icon "button" at bounding box center [872, 63] width 19 height 19
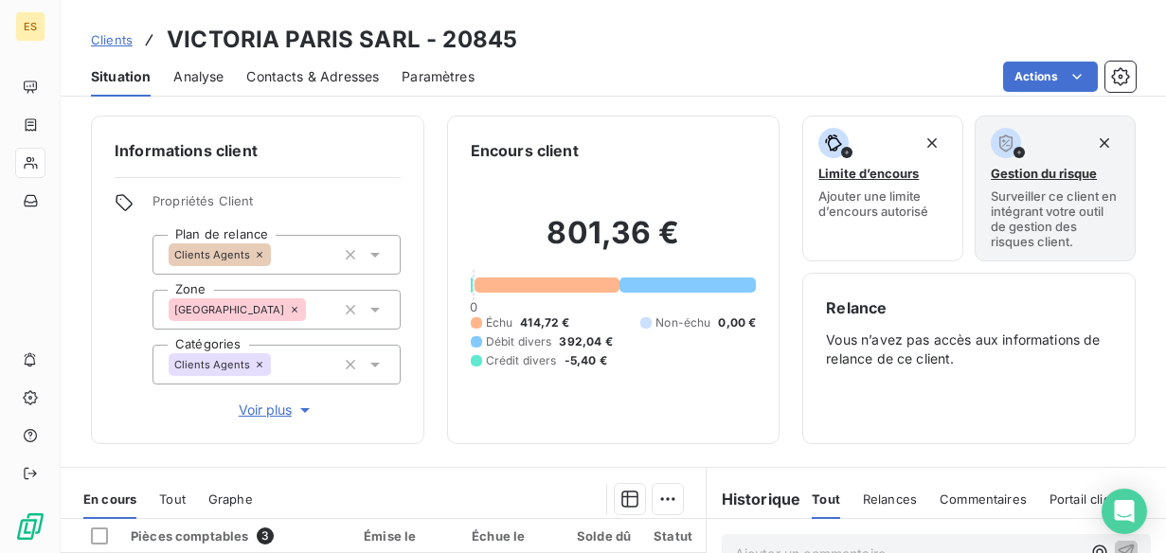
scroll to position [260, 0]
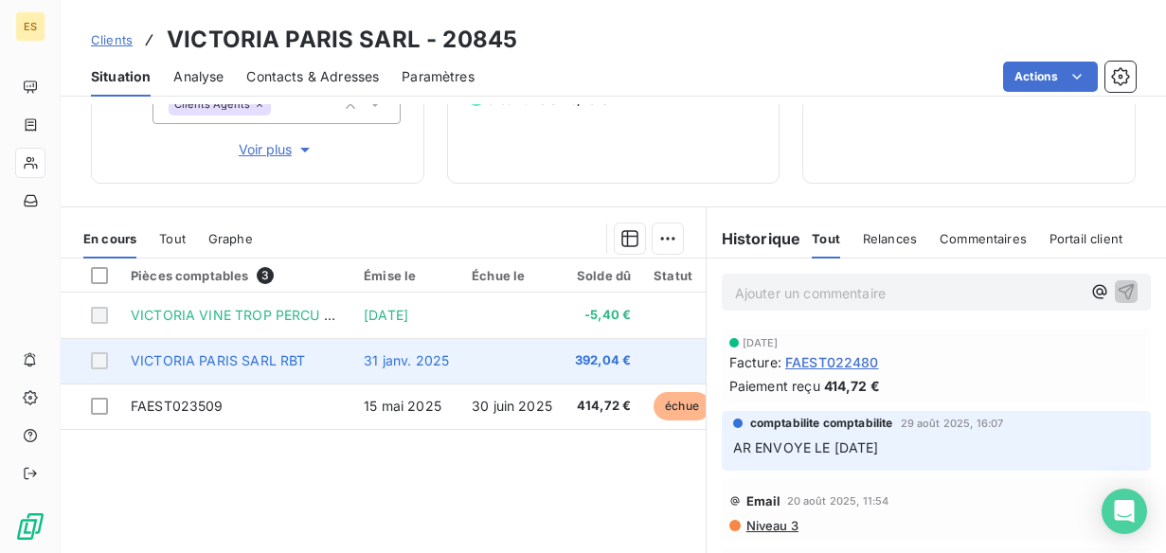
click at [174, 351] on td "VICTORIA PARIS SARL RBT" at bounding box center [235, 360] width 233 height 45
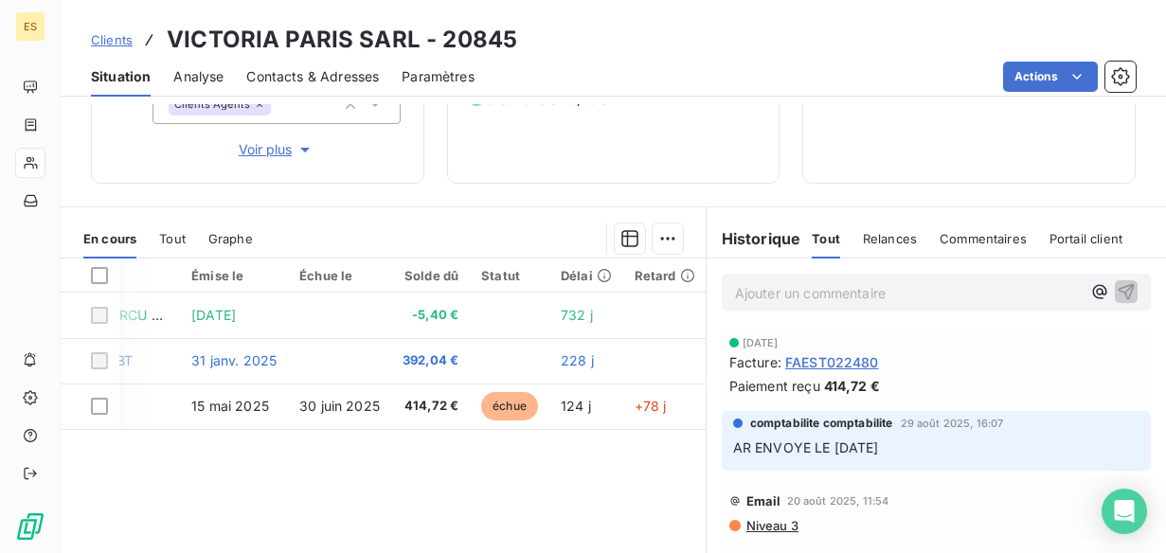
scroll to position [0, 0]
